Goal: Information Seeking & Learning: Compare options

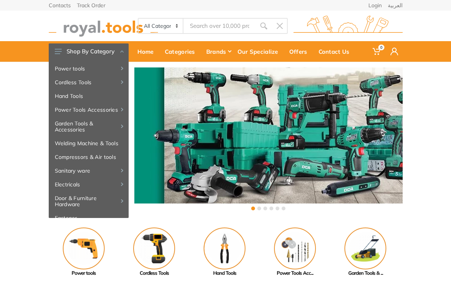
click at [200, 27] on input "Site search" at bounding box center [219, 26] width 72 height 16
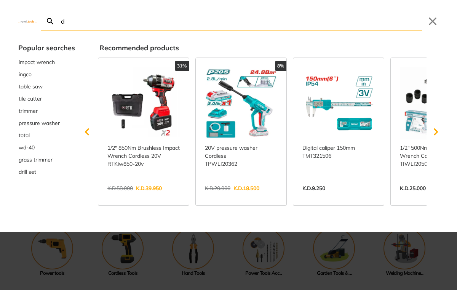
type input "de"
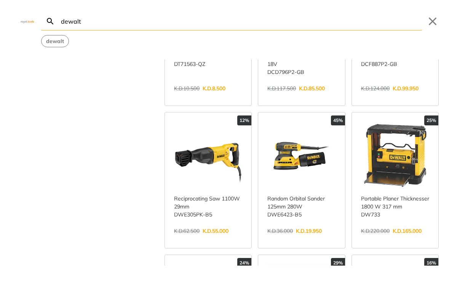
scroll to position [143, 0]
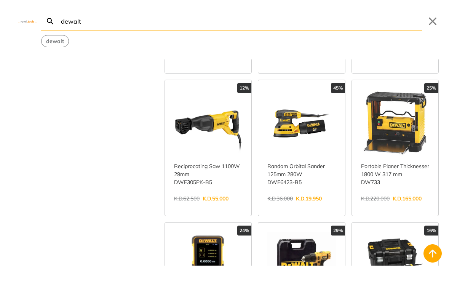
type input "dewalt"
click at [228, 206] on link "View more →" at bounding box center [208, 206] width 68 height 0
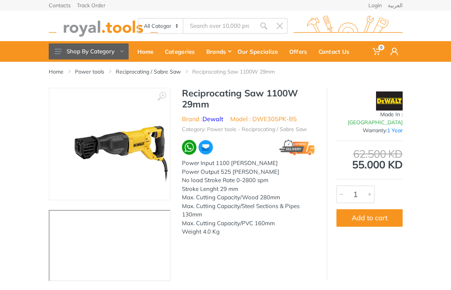
type input "dewalt"
click at [186, 94] on h1 "Reciprocating Saw 1100W 29mm" at bounding box center [248, 99] width 133 height 22
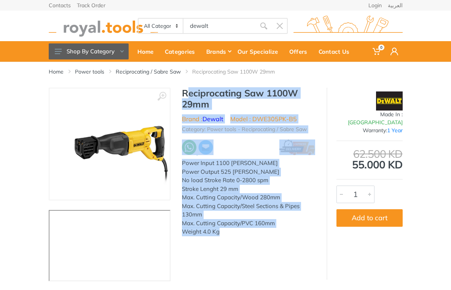
drag, startPoint x: 186, startPoint y: 94, endPoint x: 220, endPoint y: 212, distance: 123.1
click at [220, 212] on div "Reciprocating Saw 1100W 29mm Brand : Dewalt Model : DWE305PK-B5 Category: Power…" at bounding box center [248, 164] width 156 height 153
copy div "Reciprocating Saw 1100W 29mm Brand : Dewalt Model : DWE305PK-B5 Category: Power…"
click at [55, 32] on img at bounding box center [103, 26] width 109 height 21
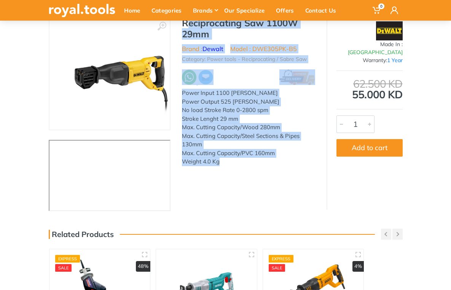
scroll to position [132, 0]
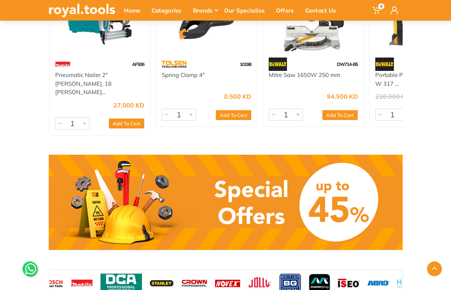
scroll to position [524, 0]
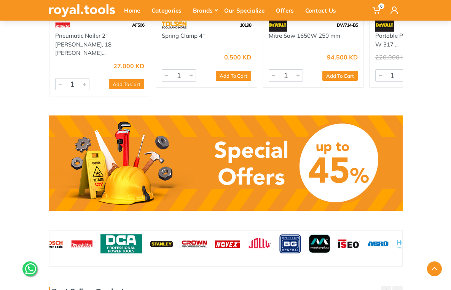
click at [179, 130] on link at bounding box center [226, 162] width 354 height 95
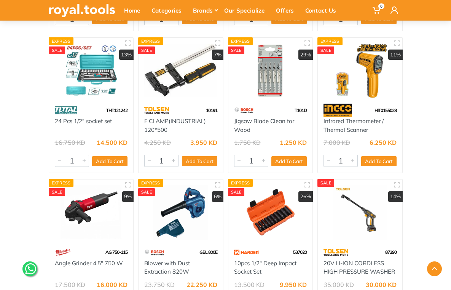
scroll to position [2748, 0]
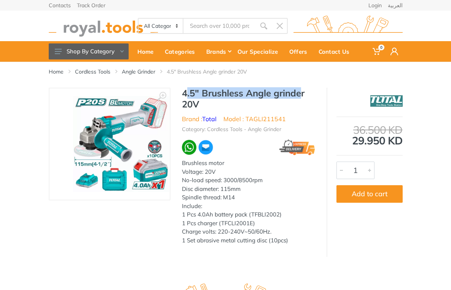
drag, startPoint x: 173, startPoint y: 89, endPoint x: 292, endPoint y: 97, distance: 118.9
click at [292, 97] on h1 "4.5" Brushless Angle grinder 20V" at bounding box center [248, 99] width 133 height 22
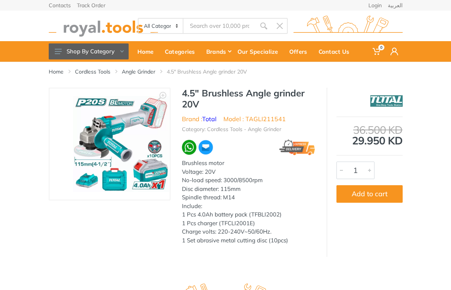
click at [306, 96] on h1 "4.5" Brushless Angle grinder 20V" at bounding box center [248, 99] width 133 height 22
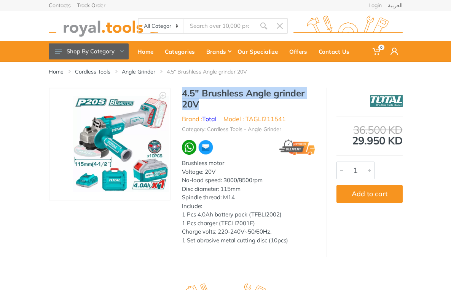
drag, startPoint x: 306, startPoint y: 96, endPoint x: 178, endPoint y: 94, distance: 128.6
click at [182, 94] on h1 "4.5" Brushless Angle grinder 20V" at bounding box center [248, 99] width 133 height 22
copy h1 "4.5" Brushless Angle grinder 20V"
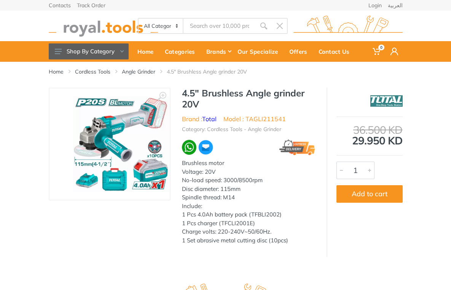
click at [263, 114] on li "Model : TAGLI211541" at bounding box center [254, 118] width 62 height 9
copy li "TAGLI211541"
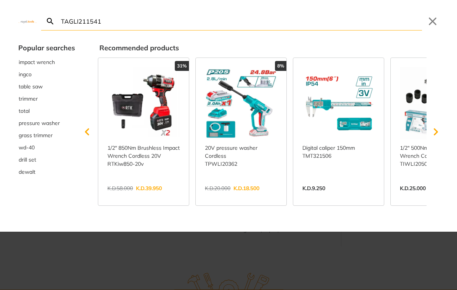
type input "TAGLI211541"
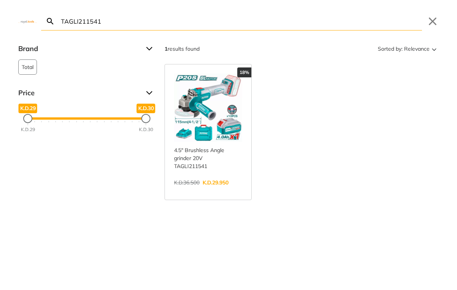
click at [425, 24] on div "Search TAGLI211541 Submit Close" at bounding box center [228, 15] width 457 height 30
click at [428, 23] on button "Close" at bounding box center [432, 21] width 12 height 12
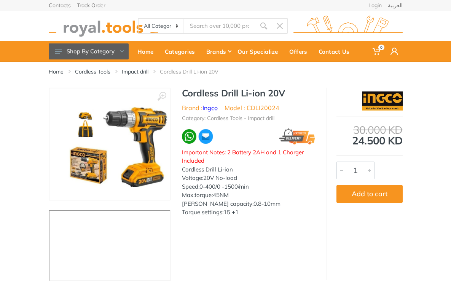
click at [186, 94] on h1 "Cordless Drill Li-ion 20V" at bounding box center [248, 93] width 133 height 11
drag, startPoint x: 186, startPoint y: 94, endPoint x: 269, endPoint y: 96, distance: 83.4
click at [269, 96] on h1 "Cordless Drill Li-ion 20V" at bounding box center [248, 93] width 133 height 11
copy h1 "Cordless Drill Li-ion 20V"
click at [258, 108] on li "Model : CDLI20024" at bounding box center [251, 107] width 55 height 9
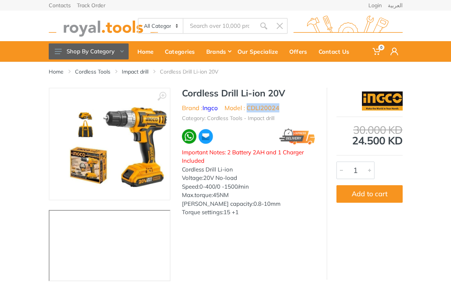
click at [258, 108] on li "Model : CDLI20024" at bounding box center [251, 107] width 55 height 9
copy li "CDLI20024"
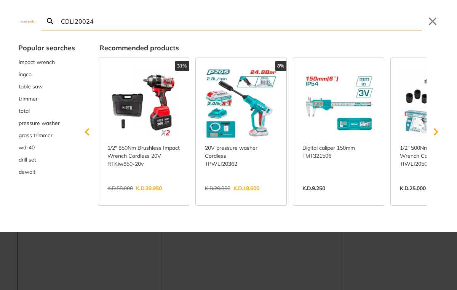
type input "CDLI20024"
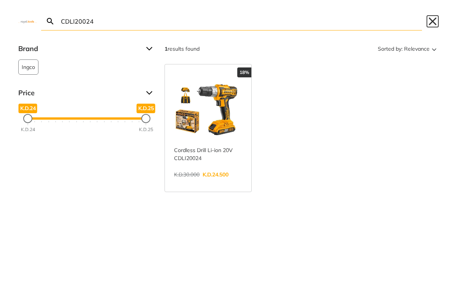
click at [431, 22] on button "Close" at bounding box center [432, 21] width 12 height 12
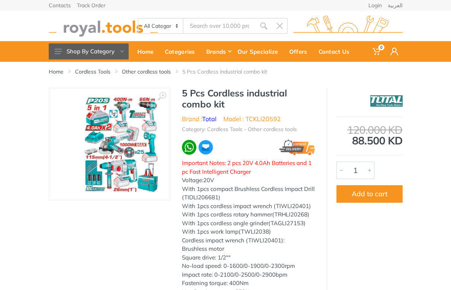
click at [182, 92] on h1 "5 Pcs Cordless industrial combo kit" at bounding box center [248, 99] width 133 height 22
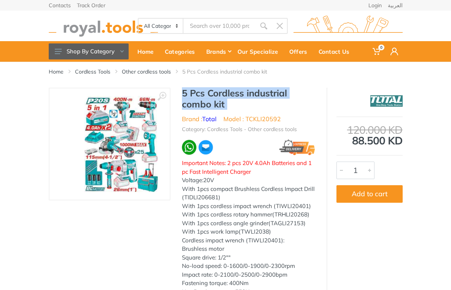
drag, startPoint x: 170, startPoint y: 92, endPoint x: 183, endPoint y: 101, distance: 16.1
click at [183, 101] on h1 "5 Pcs Cordless industrial combo kit" at bounding box center [248, 99] width 133 height 22
copy div "5 Pcs Cordless industrial combo kit"
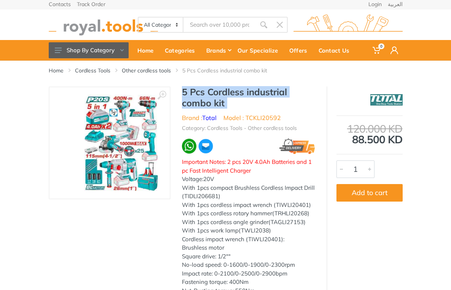
scroll to position [2, 0]
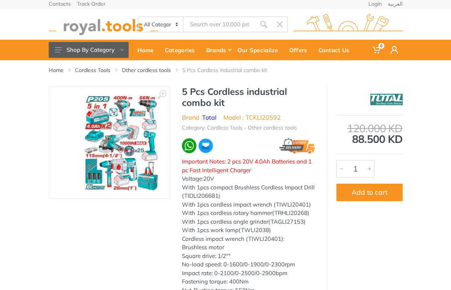
click at [242, 113] on li "Model : TCKLI20592" at bounding box center [251, 117] width 57 height 9
drag, startPoint x: 242, startPoint y: 113, endPoint x: 250, endPoint y: 116, distance: 8.3
click at [250, 116] on li "Model : TCKLI20592" at bounding box center [251, 117] width 57 height 9
copy li "TCKLI20592"
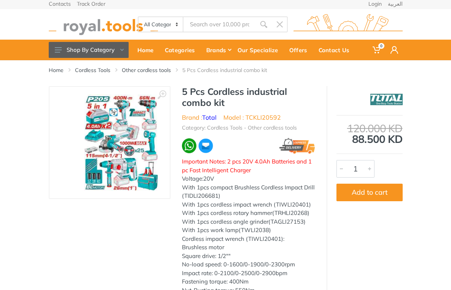
click at [305, 113] on ul "Brand : Total Model : TCKLI20592" at bounding box center [248, 117] width 133 height 9
click at [244, 113] on li "Model : TCKLI20592" at bounding box center [251, 117] width 57 height 9
copy li "TCKLI20592"
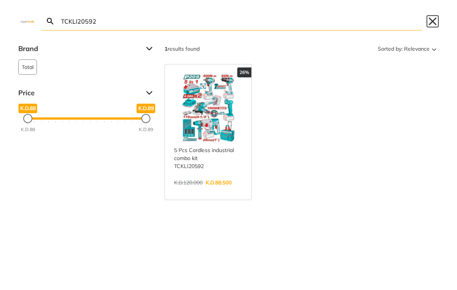
click at [428, 21] on button "Close" at bounding box center [432, 21] width 12 height 12
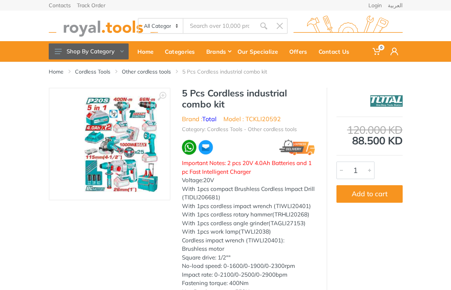
click at [248, 118] on li "Model : TCKLI20592" at bounding box center [251, 118] width 57 height 9
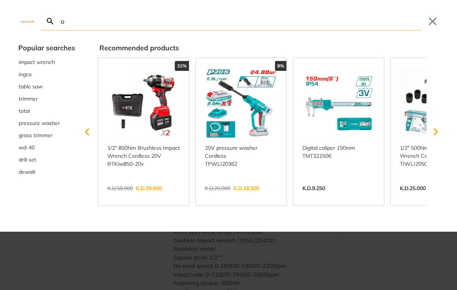
type input "os"
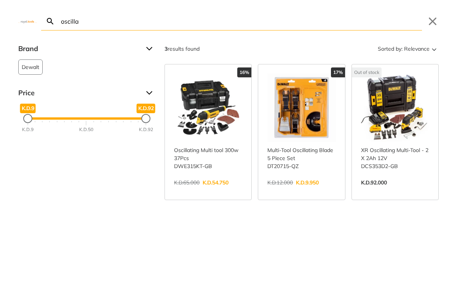
type input "oscilla"
click at [433, 23] on button "Close" at bounding box center [432, 21] width 12 height 12
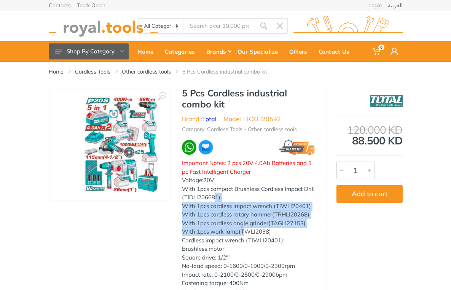
drag, startPoint x: 205, startPoint y: 201, endPoint x: 234, endPoint y: 230, distance: 41.4
copy div "1) With 1pcs cordless impact wrench (TIWLI20401) With 1pcs cordless rotary hamm…"
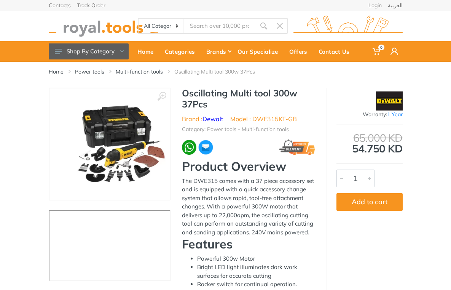
click at [183, 93] on h1 "Oscillating Multi tool 300w 37Pcs" at bounding box center [248, 99] width 133 height 22
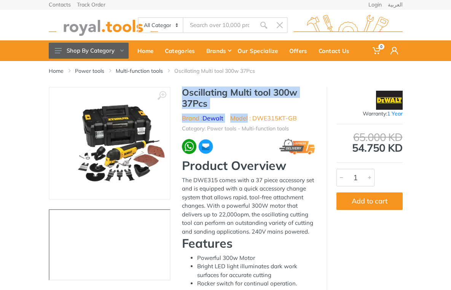
scroll to position [122, 0]
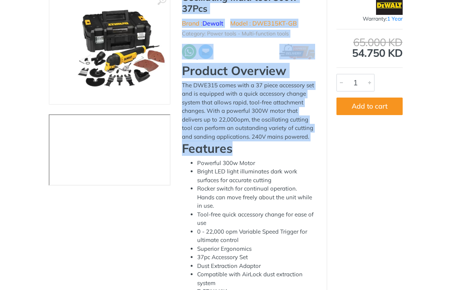
drag, startPoint x: 183, startPoint y: 93, endPoint x: 227, endPoint y: 110, distance: 47.2
click at [217, 108] on div "Oscillating Multi tool 300w 37Pcs Brand : Dewalt Model : DWE315KT-GB Category: …" at bounding box center [248, 244] width 156 height 505
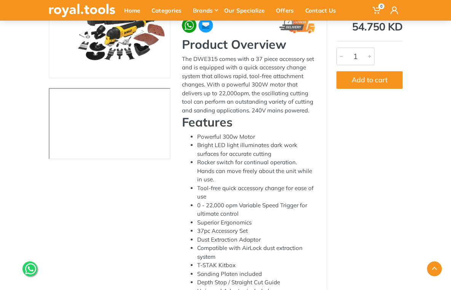
click at [232, 115] on div "Features Powerful 300w Motor Bright LED light illuminates dark work surfaces fo…" at bounding box center [248, 213] width 133 height 197
click at [231, 115] on h2 "Features" at bounding box center [248, 122] width 133 height 14
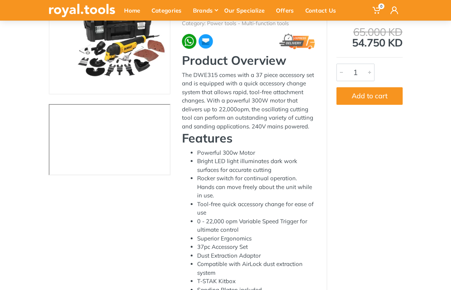
scroll to position [66, 0]
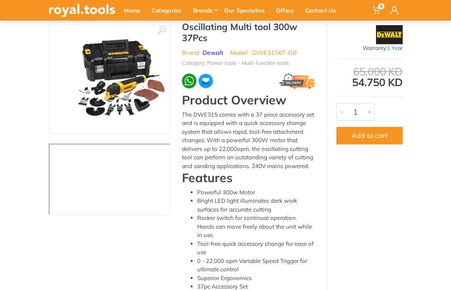
click at [182, 29] on h1 "Oscillating Multi tool 300w 37Pcs" at bounding box center [248, 32] width 133 height 22
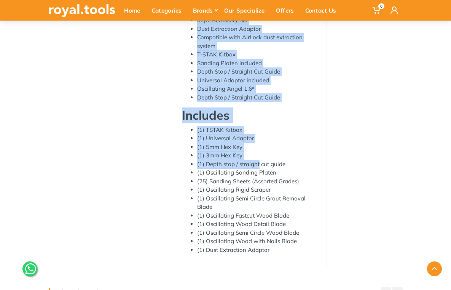
scroll to position [333, 0]
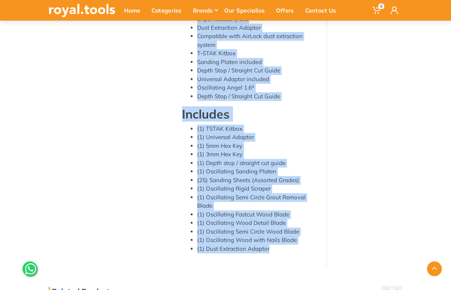
drag, startPoint x: 182, startPoint y: 29, endPoint x: 285, endPoint y: 197, distance: 196.6
click at [285, 197] on div "Oscillating Multi tool 300w 37Pcs Brand : Dewalt Model : DWE315KT-GB Category: …" at bounding box center [248, 6] width 156 height 505
copy div "Oscillating Multi tool 300w 37Pcs Brand : Dewalt Model : DWE315KT-GB Category: …"
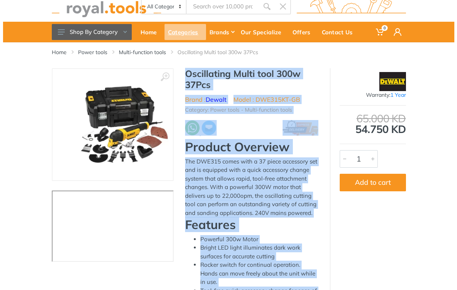
scroll to position [0, 0]
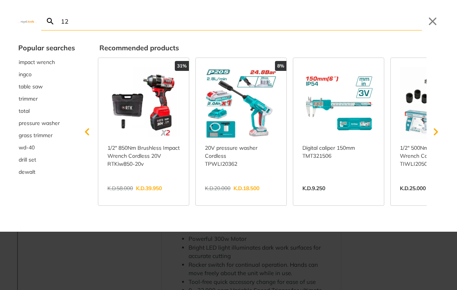
type input "12"
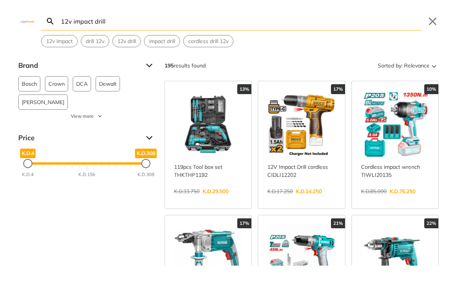
type input "12v impact drill"
click at [299, 199] on link "View more →" at bounding box center [301, 199] width 68 height 0
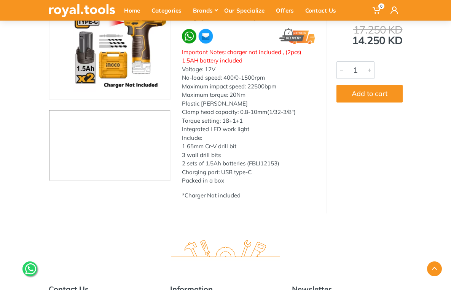
scroll to position [146, 0]
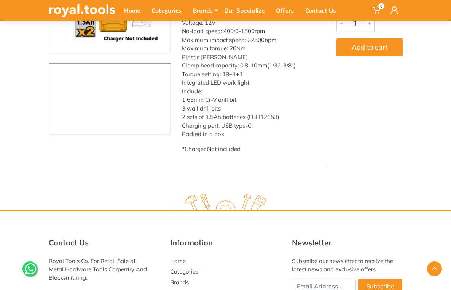
drag, startPoint x: 173, startPoint y: 91, endPoint x: 207, endPoint y: 114, distance: 40.9
click at [207, 114] on div "12V Impact Drill cordless Brand : Ingco Model : CIDLI12202 Category: Cordless T…" at bounding box center [248, 50] width 156 height 218
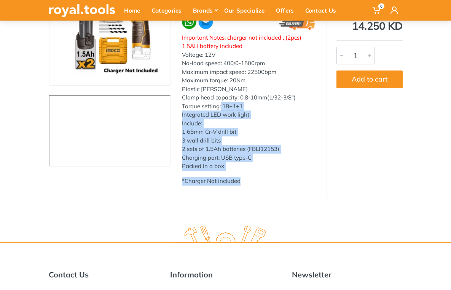
scroll to position [19, 0]
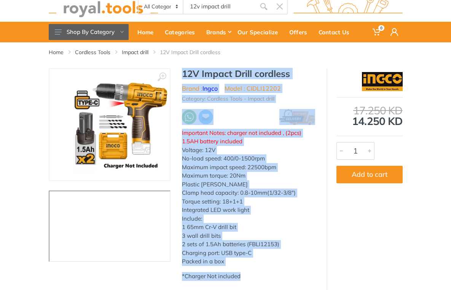
drag, startPoint x: 239, startPoint y: 152, endPoint x: 166, endPoint y: 69, distance: 109.7
click at [170, 69] on div "12V Impact Drill cordless Brand : Ingco Model : CIDLI12202 Category: Cordless T…" at bounding box center [248, 177] width 156 height 218
copy div "12V Impact Drill cordless Brand : Ingco Model : CIDLI12202 Category: Cordless T…"
